Goal: Task Accomplishment & Management: Manage account settings

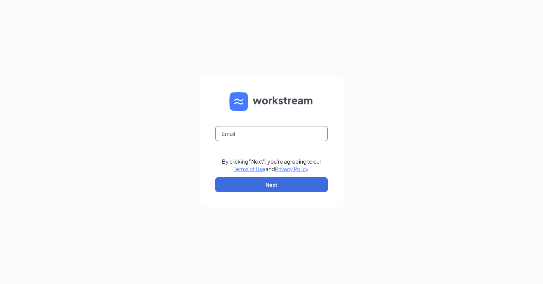
click at [265, 138] on input "text" at bounding box center [271, 133] width 113 height 15
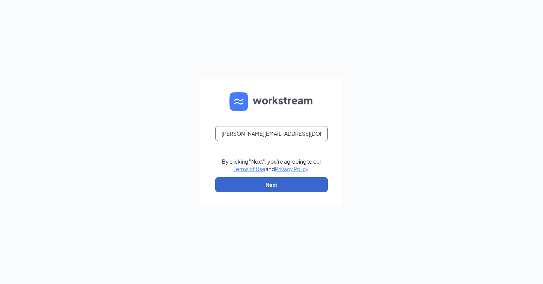
type input "schomburg@1788chicken.com"
click at [289, 183] on button "Next" at bounding box center [271, 184] width 113 height 15
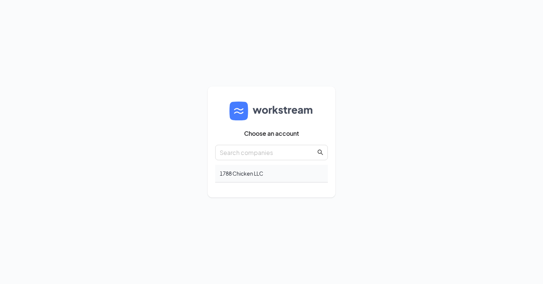
click at [266, 179] on div "1788 Chicken LLC" at bounding box center [271, 174] width 113 height 18
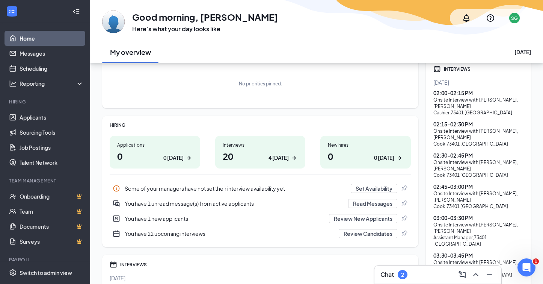
scroll to position [50, 0]
click at [239, 159] on h1 "20 4 today" at bounding box center [261, 155] width 76 height 13
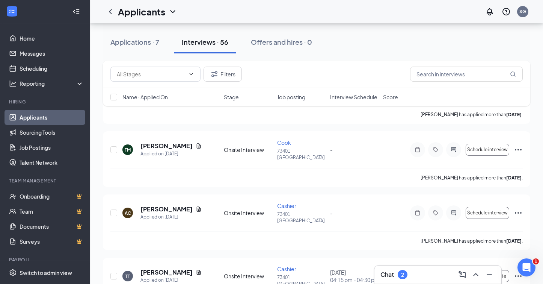
scroll to position [1404, 0]
